Goal: Find specific page/section: Find specific page/section

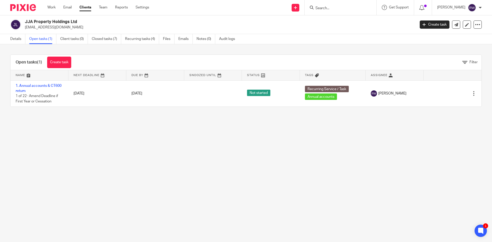
click at [344, 9] on input "Search" at bounding box center [338, 8] width 46 height 5
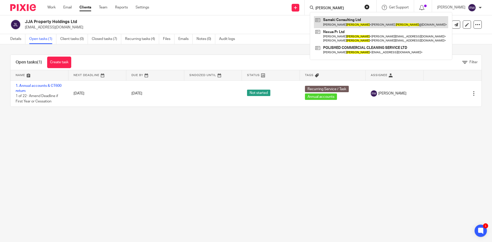
type input "[PERSON_NAME]"
click at [345, 21] on link at bounding box center [381, 22] width 134 height 12
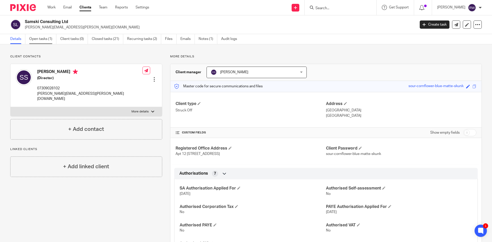
click at [44, 43] on link "Open tasks (1)" at bounding box center [42, 39] width 27 height 10
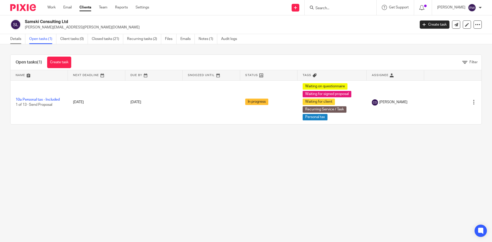
click at [17, 40] on link "Details" at bounding box center [17, 39] width 15 height 10
